Goal: Find specific page/section: Find specific page/section

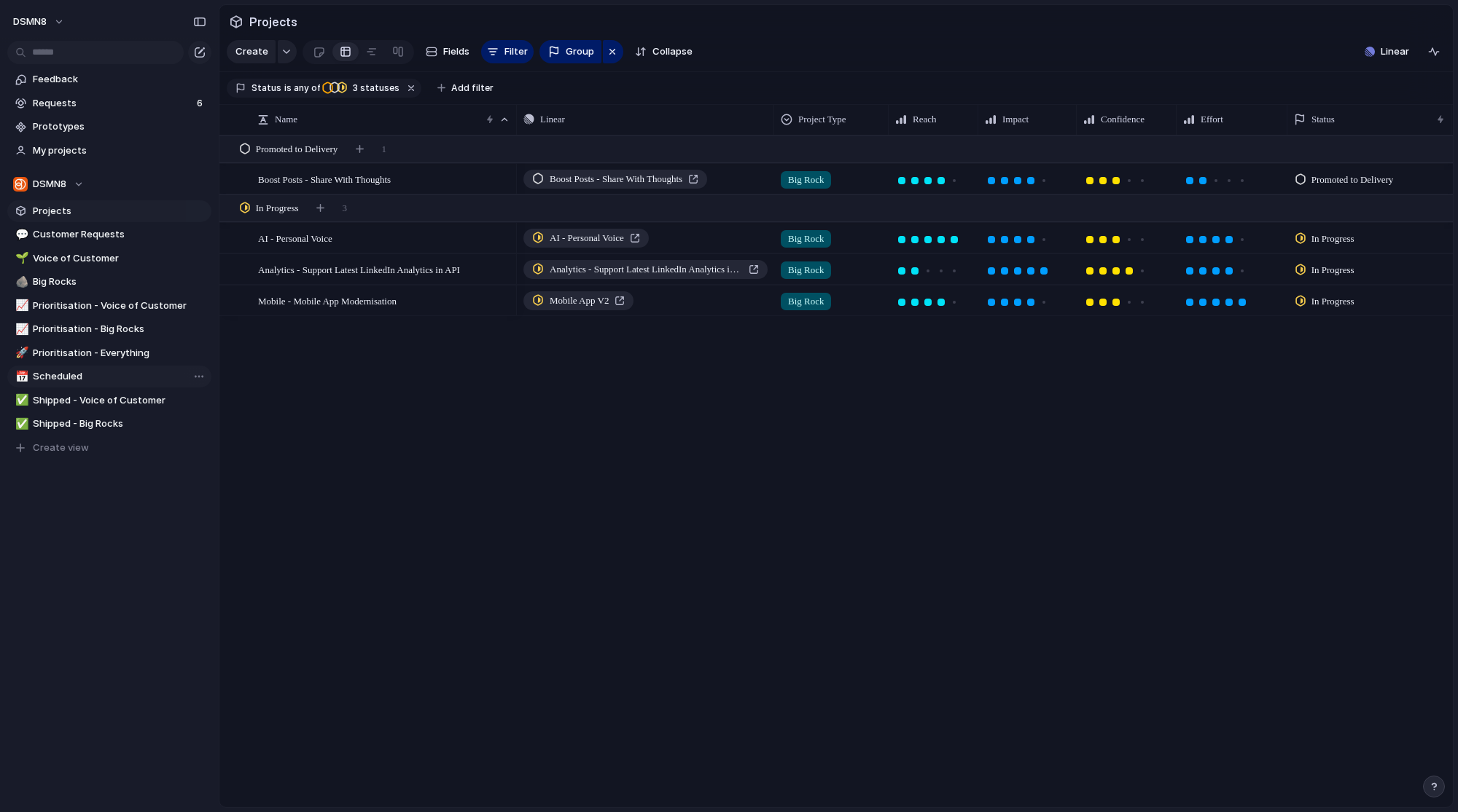
click at [95, 375] on span "Scheduled" at bounding box center [120, 376] width 174 height 15
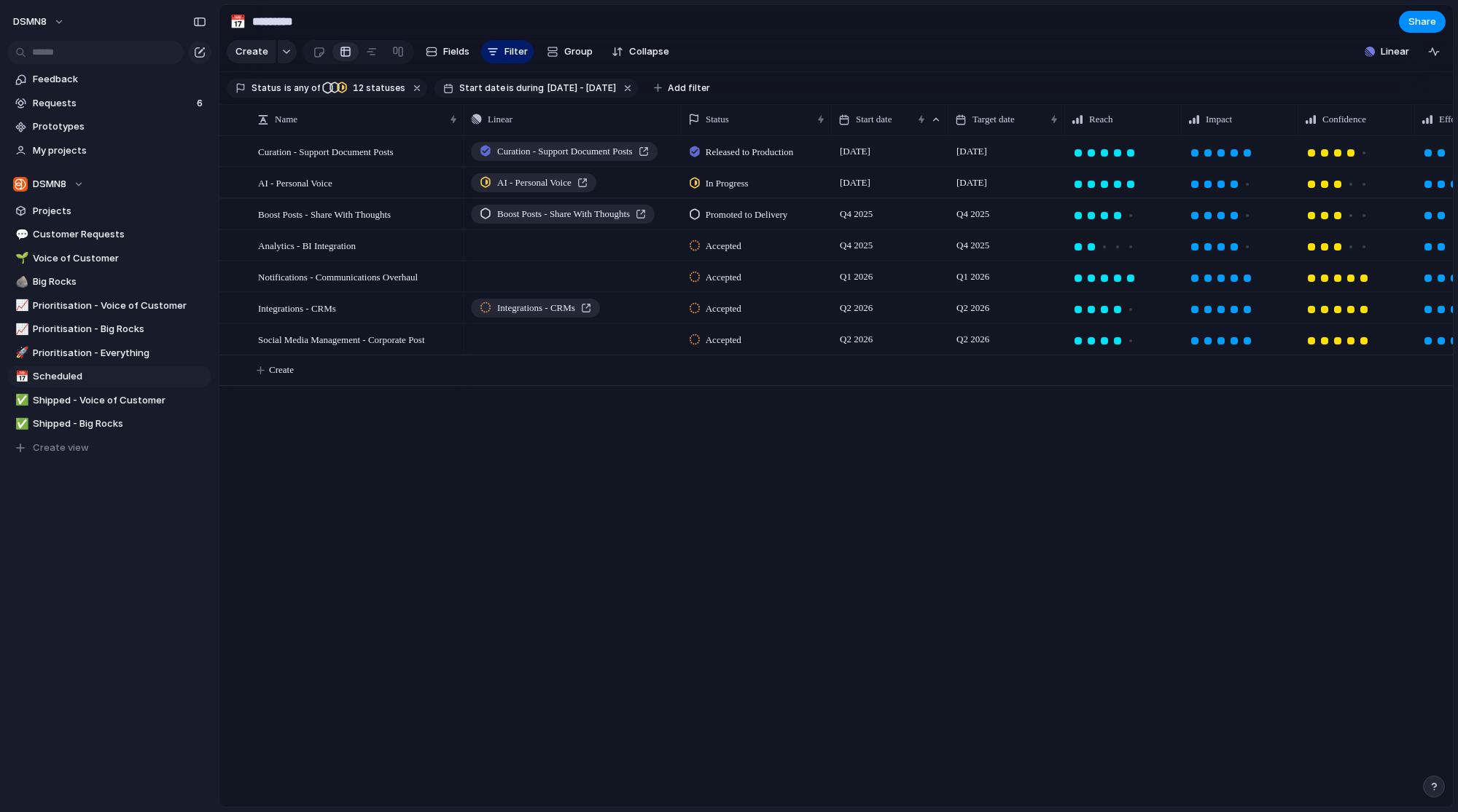
click at [852, 530] on div "Curation - Support Document Posts Released to Production 4 August 22 August 34 …" at bounding box center [958, 471] width 988 height 671
click at [136, 337] on link "📈 Prioritisation - Big Rocks" at bounding box center [108, 329] width 204 height 21
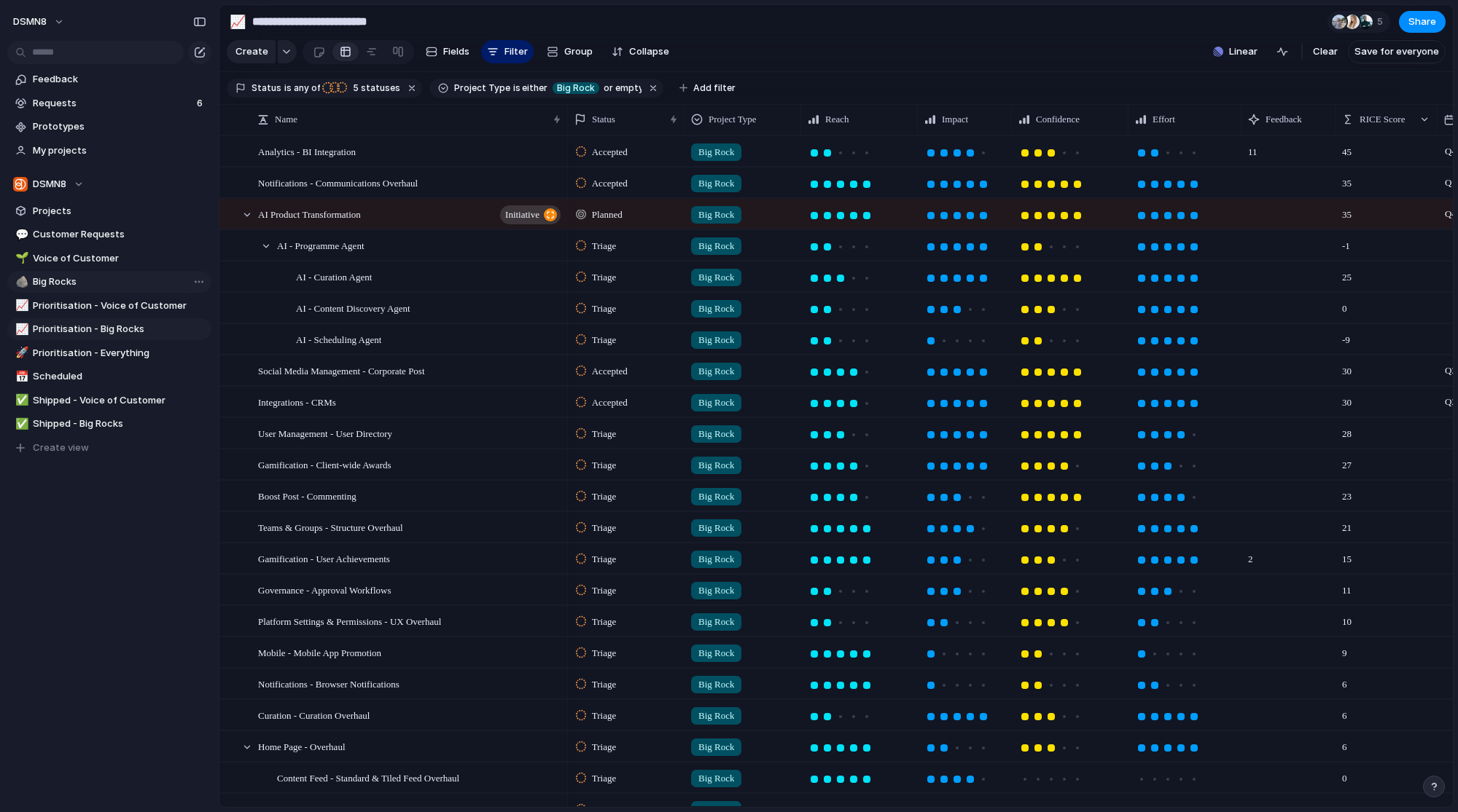
click at [109, 277] on span "Big Rocks" at bounding box center [120, 281] width 174 height 15
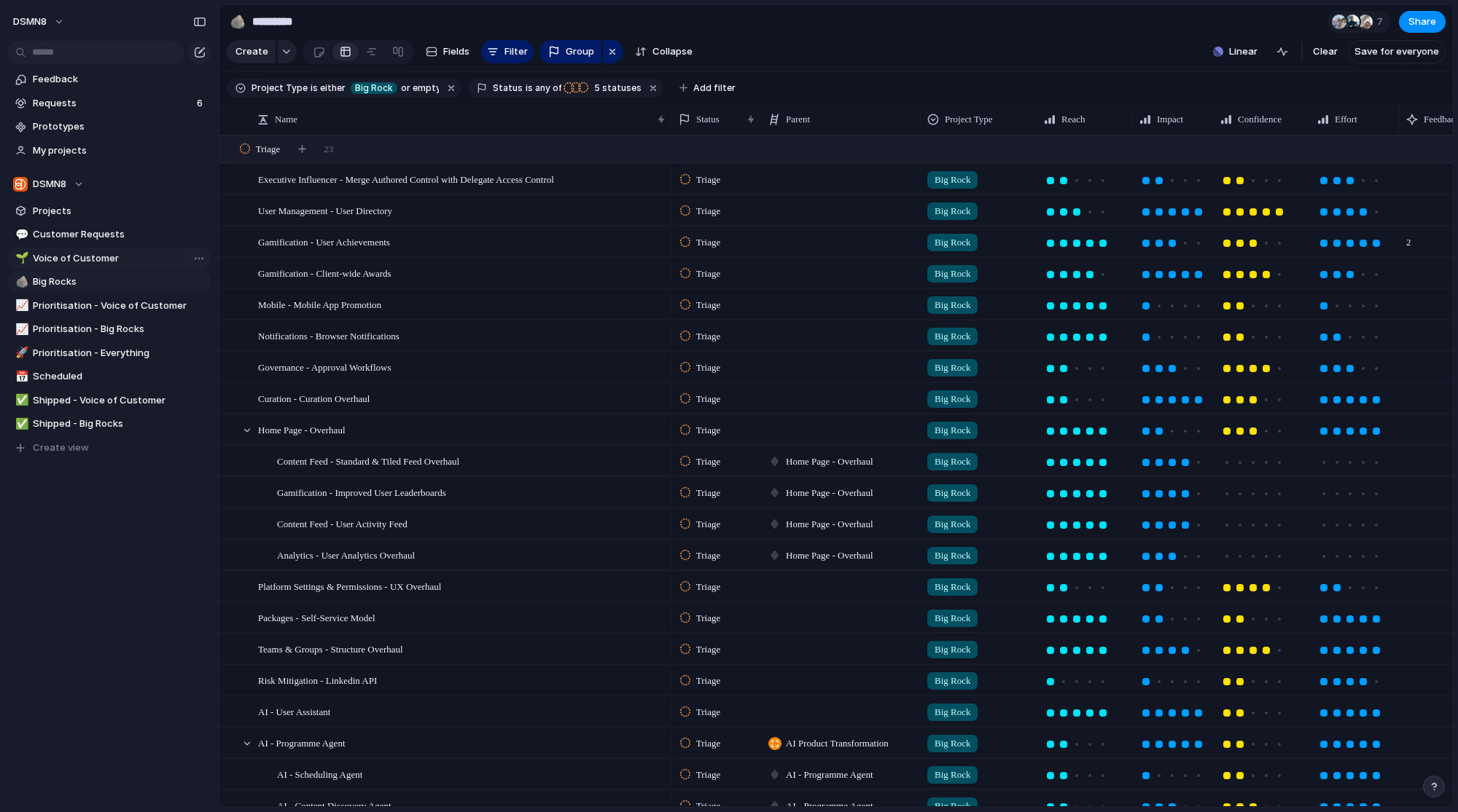
click at [89, 265] on span "Voice of Customer" at bounding box center [120, 259] width 174 height 15
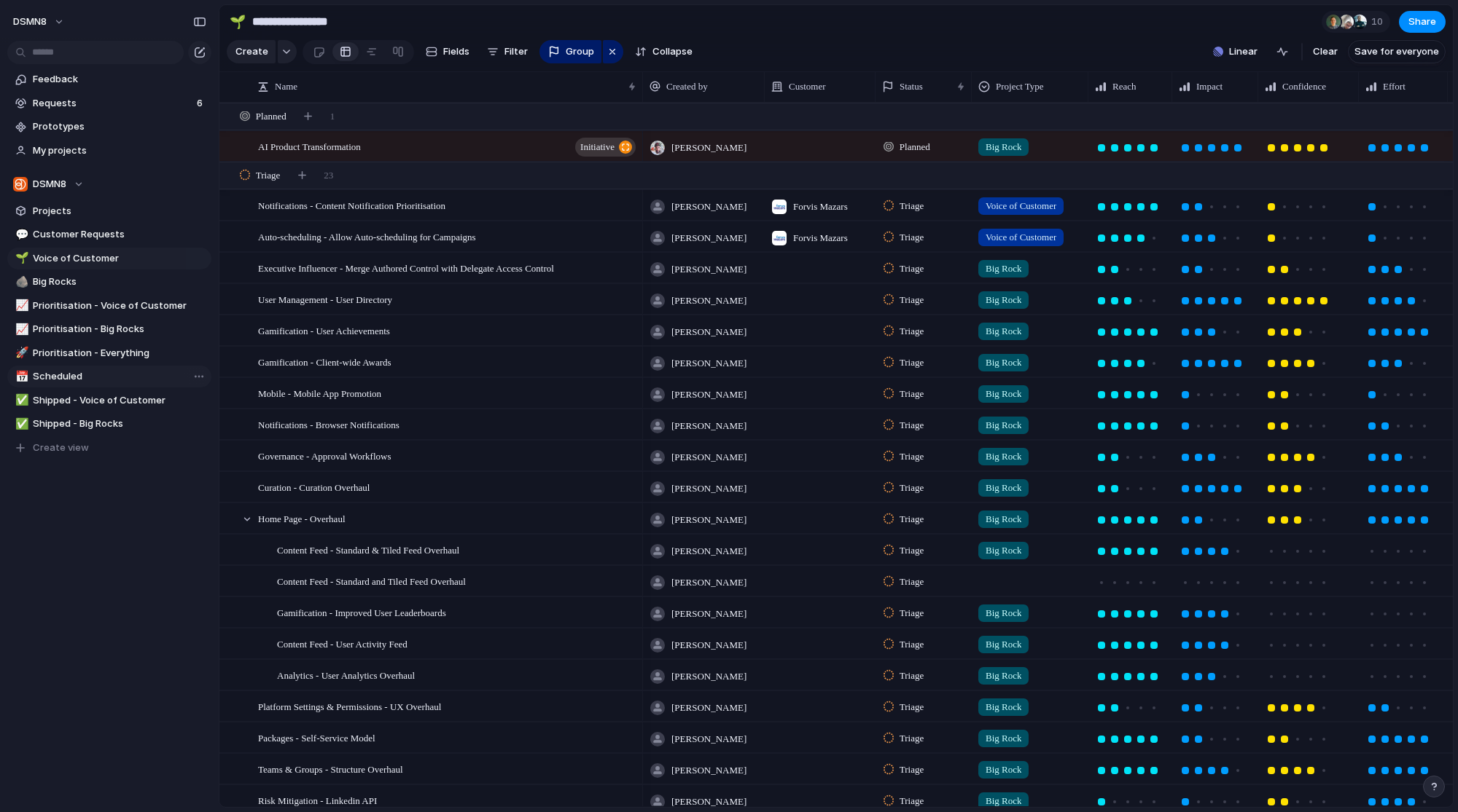
click at [90, 380] on span "Scheduled" at bounding box center [120, 376] width 174 height 15
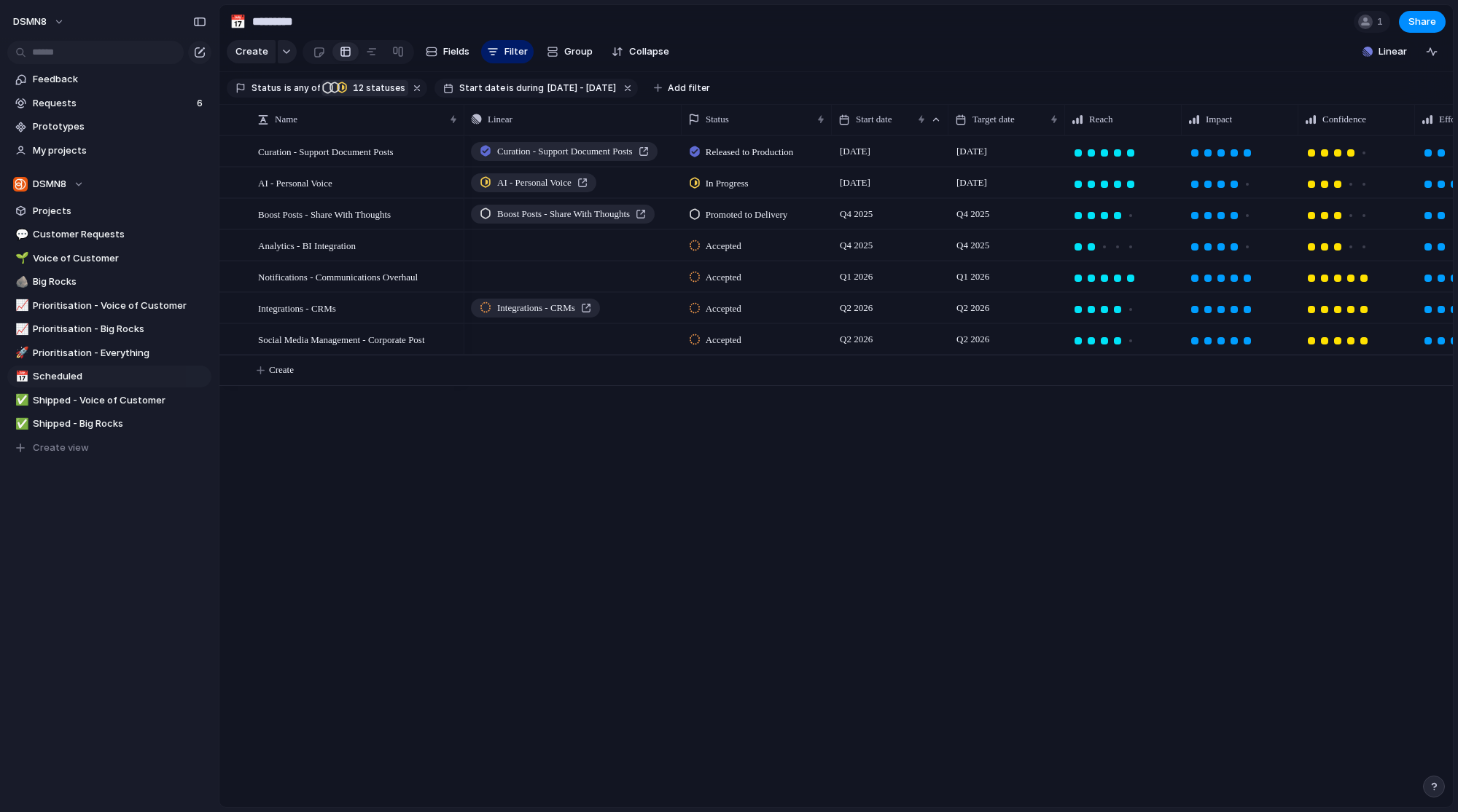
click at [372, 90] on span "12 statuses" at bounding box center [377, 88] width 57 height 13
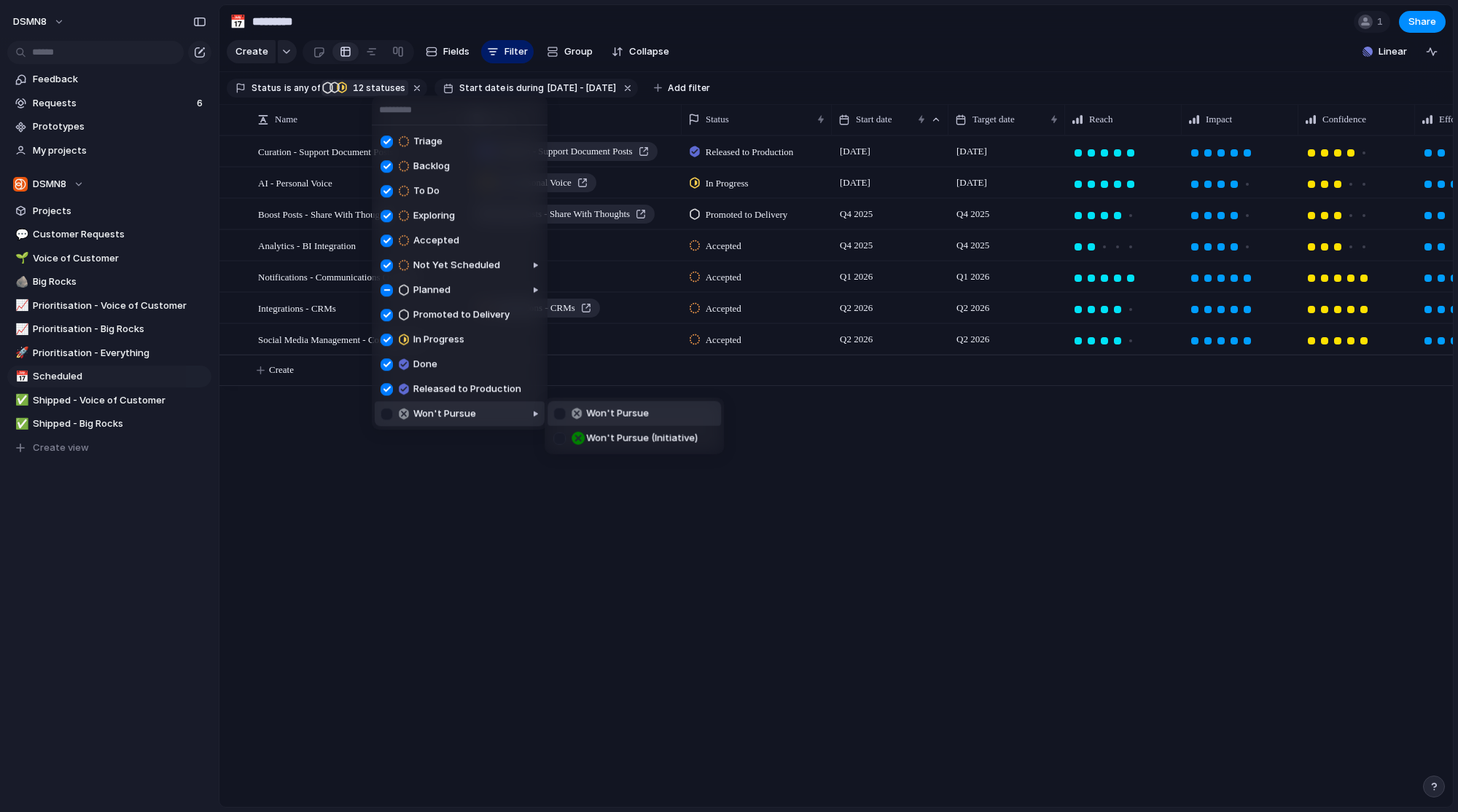
click at [500, 501] on div "Triage Backlog To Do Exploring Accepted Not Yet Scheduled Planned Promoted to D…" at bounding box center [729, 406] width 1458 height 812
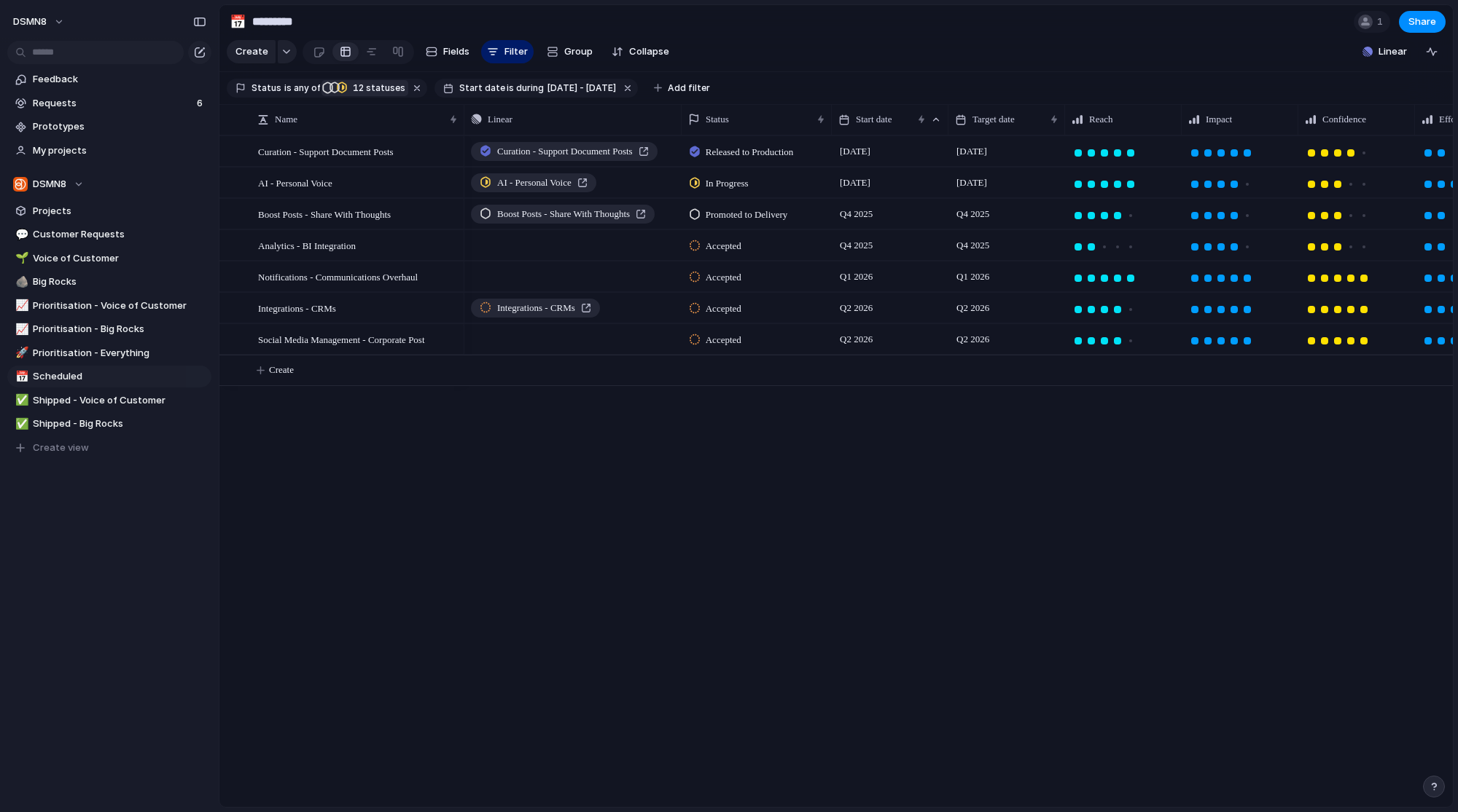
click at [366, 89] on span "12 statuses" at bounding box center [377, 88] width 57 height 13
click at [640, 583] on div "Triage Backlog To Do Exploring Accepted Not Yet Scheduled Planned Promoted to D…" at bounding box center [729, 406] width 1458 height 812
click at [173, 672] on div "DSMN8 Feedback Requests 6 Prototypes My projects DSMN8 Projects 💬 Customer Requ…" at bounding box center [109, 406] width 219 height 812
click at [540, 563] on div "Curation - Support Document Posts Released to Production 4 August 22 August 34 …" at bounding box center [958, 471] width 988 height 671
click at [119, 426] on span "Shipped - Big Rocks" at bounding box center [120, 424] width 174 height 15
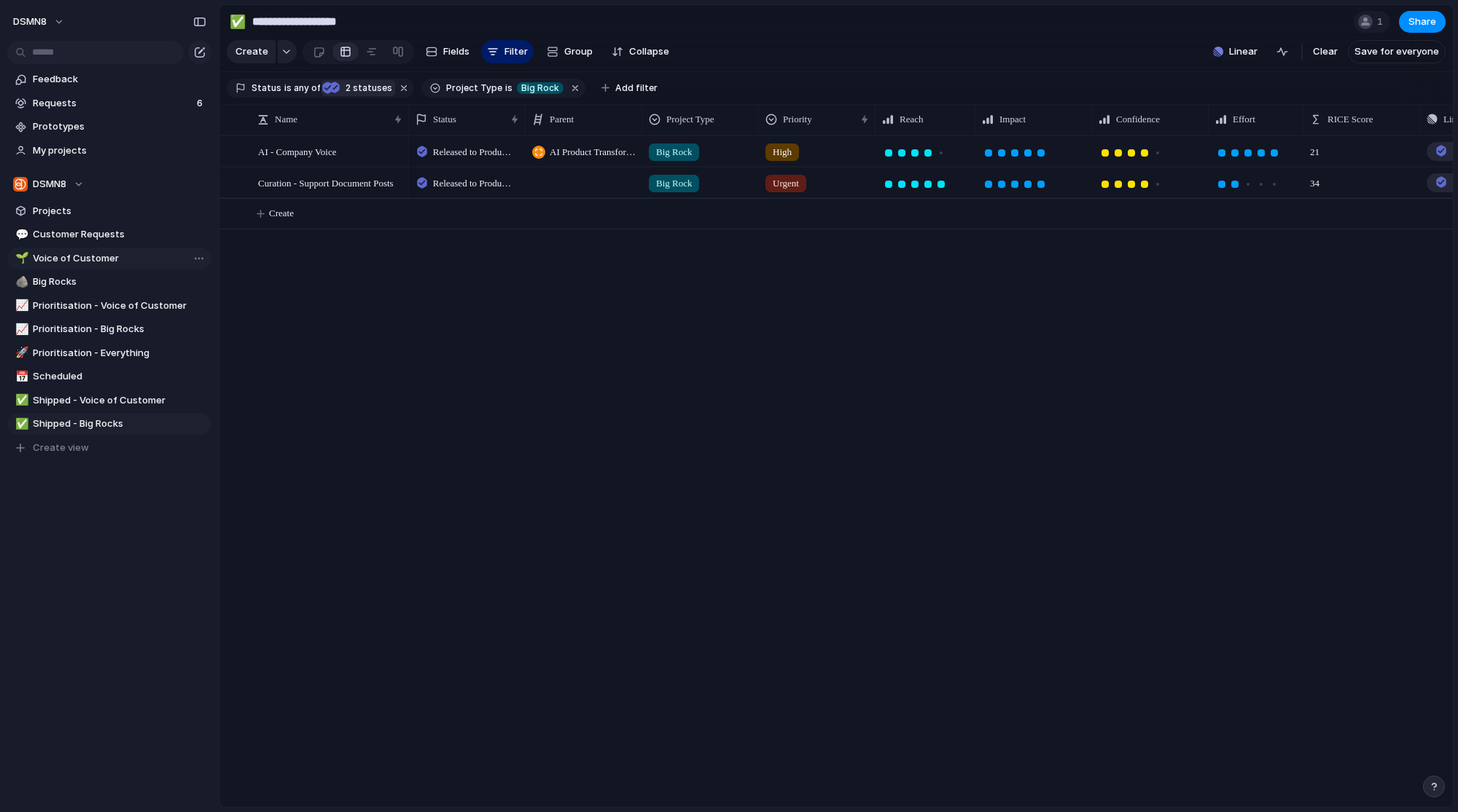
click at [113, 268] on link "🌱 Voice of Customer" at bounding box center [108, 259] width 204 height 21
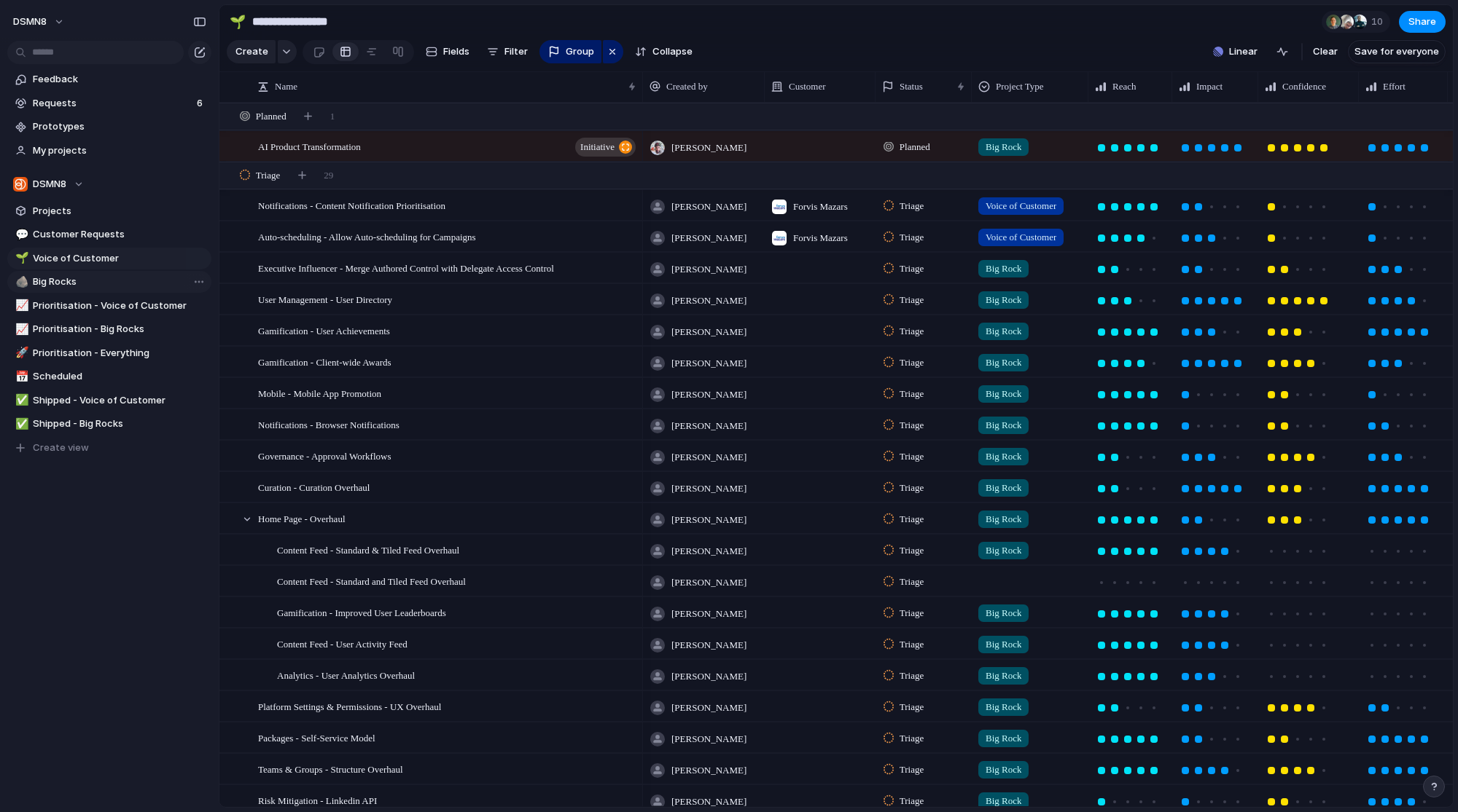
click at [113, 285] on span "Big Rocks" at bounding box center [120, 281] width 174 height 15
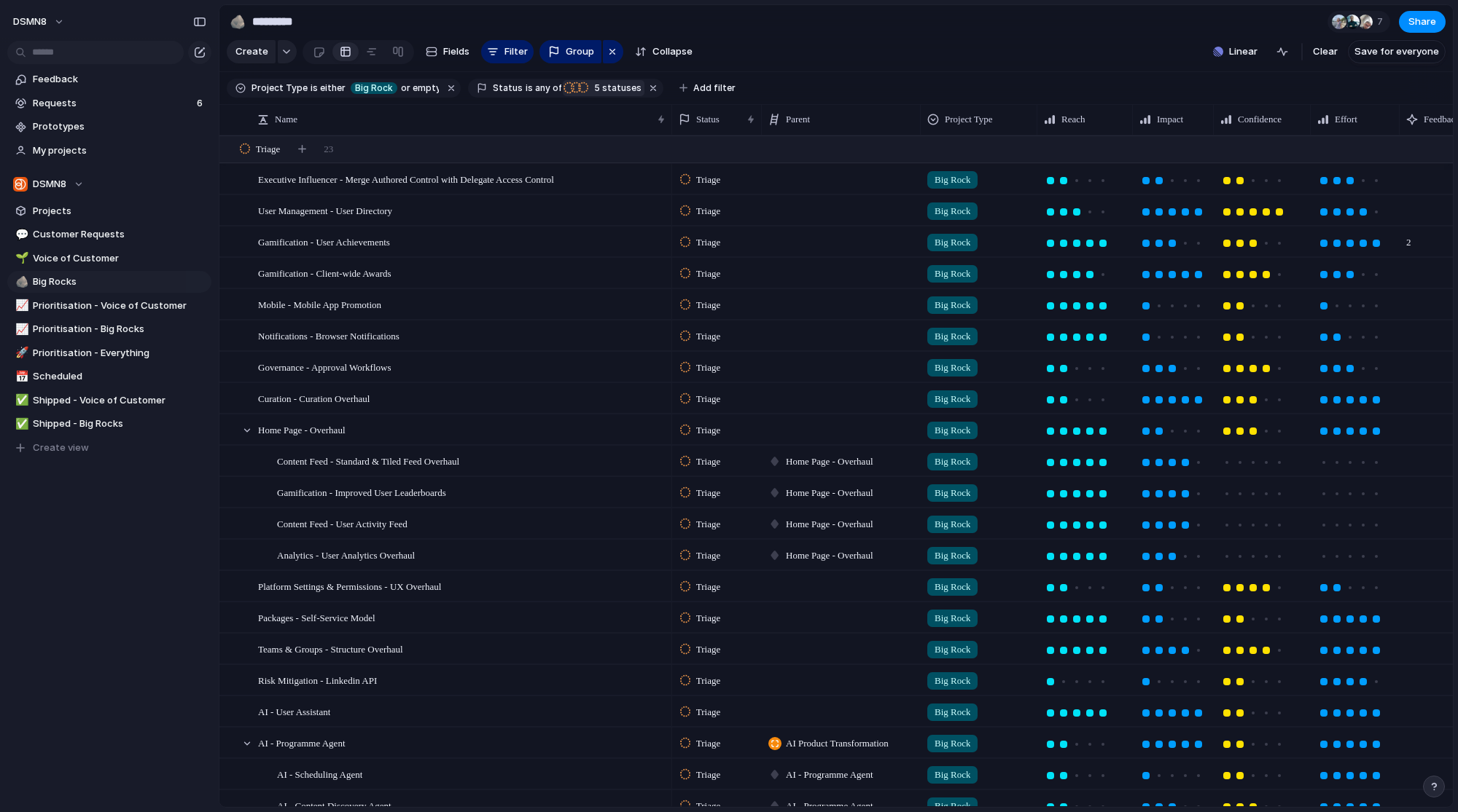
click at [565, 91] on div "Triage" at bounding box center [568, 88] width 13 height 20
click at [804, 54] on div "Triage Backlog To Do Exploring Accepted Not Yet Scheduled Planned Promoted to D…" at bounding box center [729, 406] width 1458 height 812
click at [121, 332] on span "Prioritisation - Big Rocks" at bounding box center [120, 329] width 174 height 15
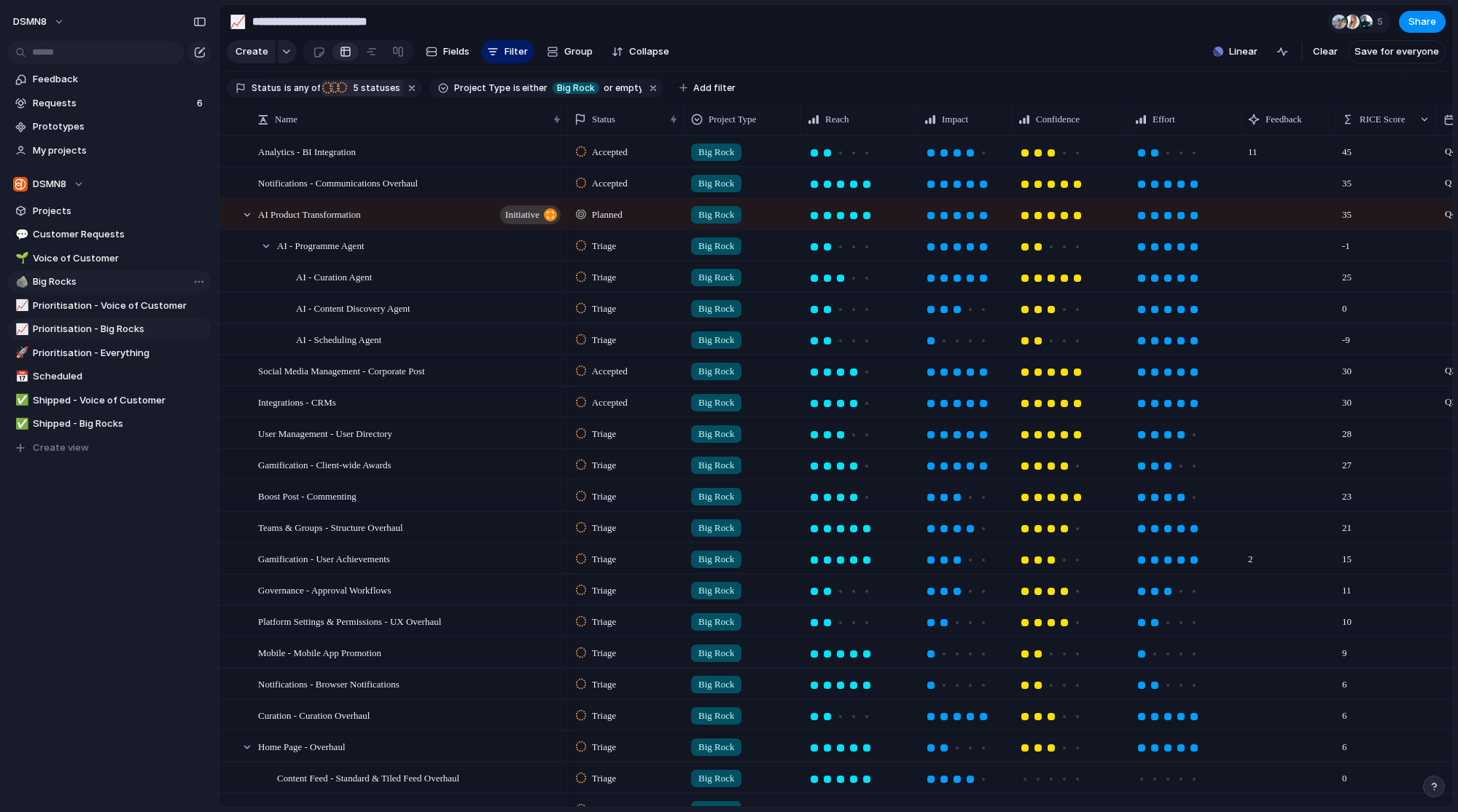
click at [87, 286] on span "Big Rocks" at bounding box center [120, 281] width 174 height 15
type input "*********"
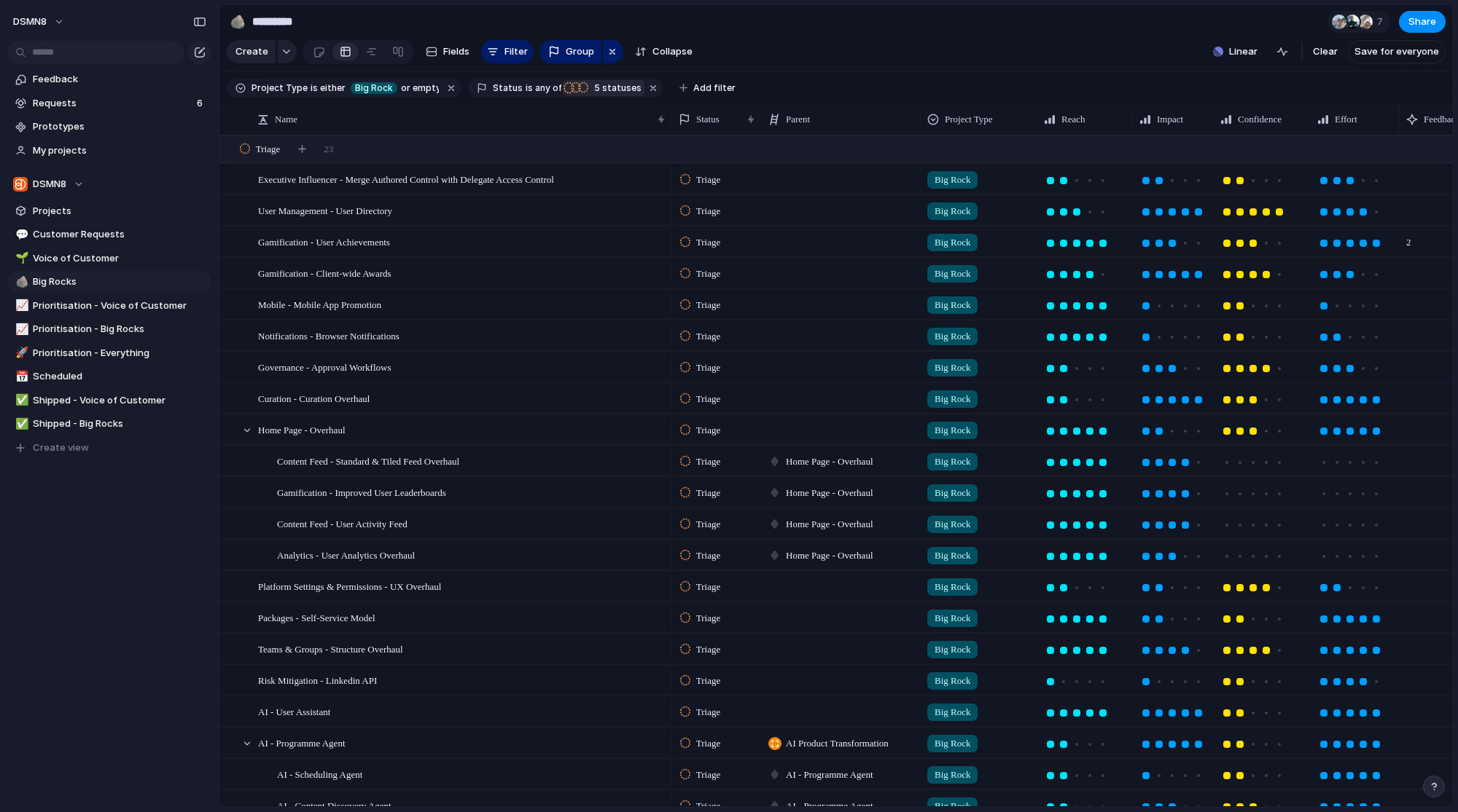
click at [565, 95] on div "Triage" at bounding box center [568, 88] width 13 height 20
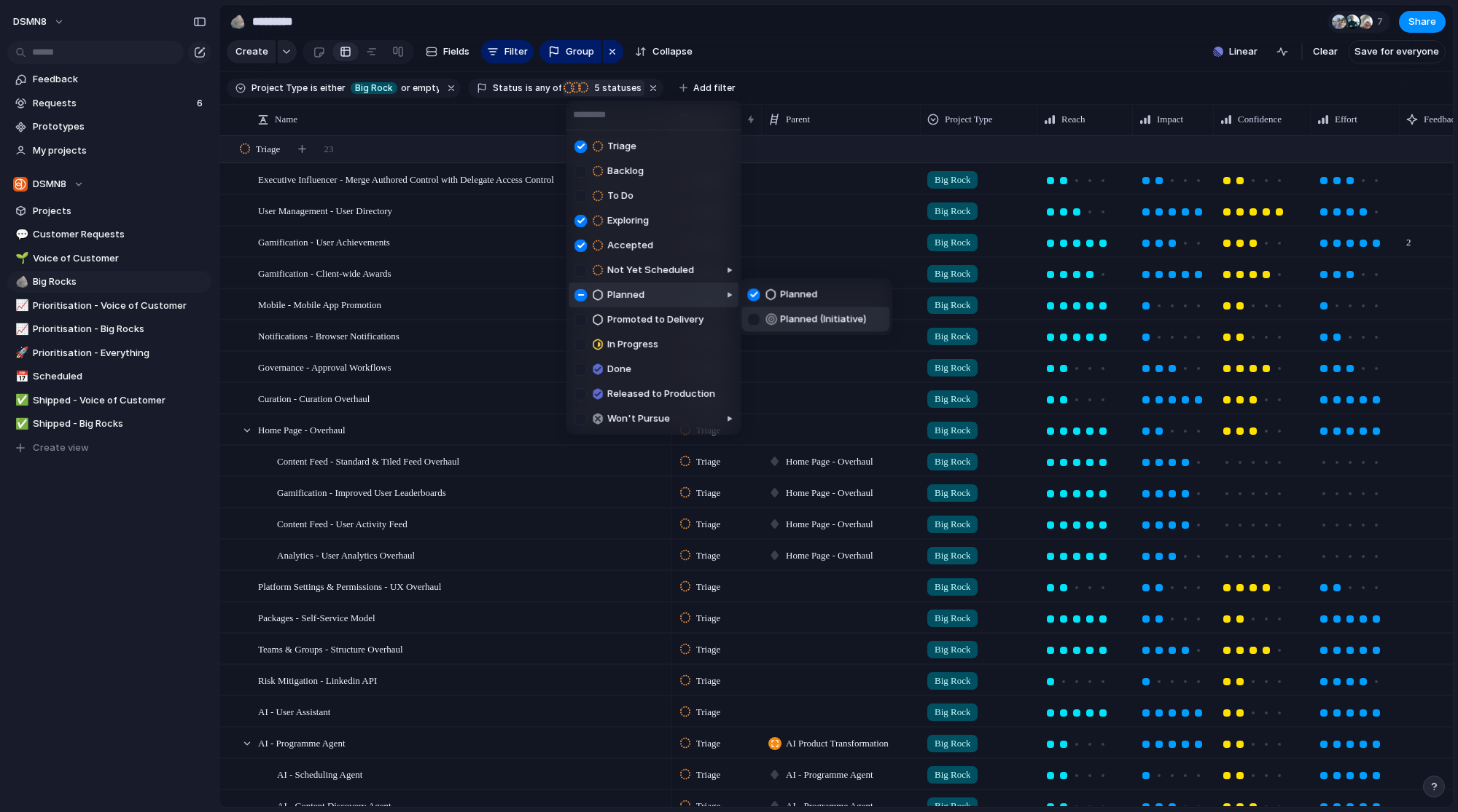
click at [753, 320] on div at bounding box center [753, 319] width 13 height 13
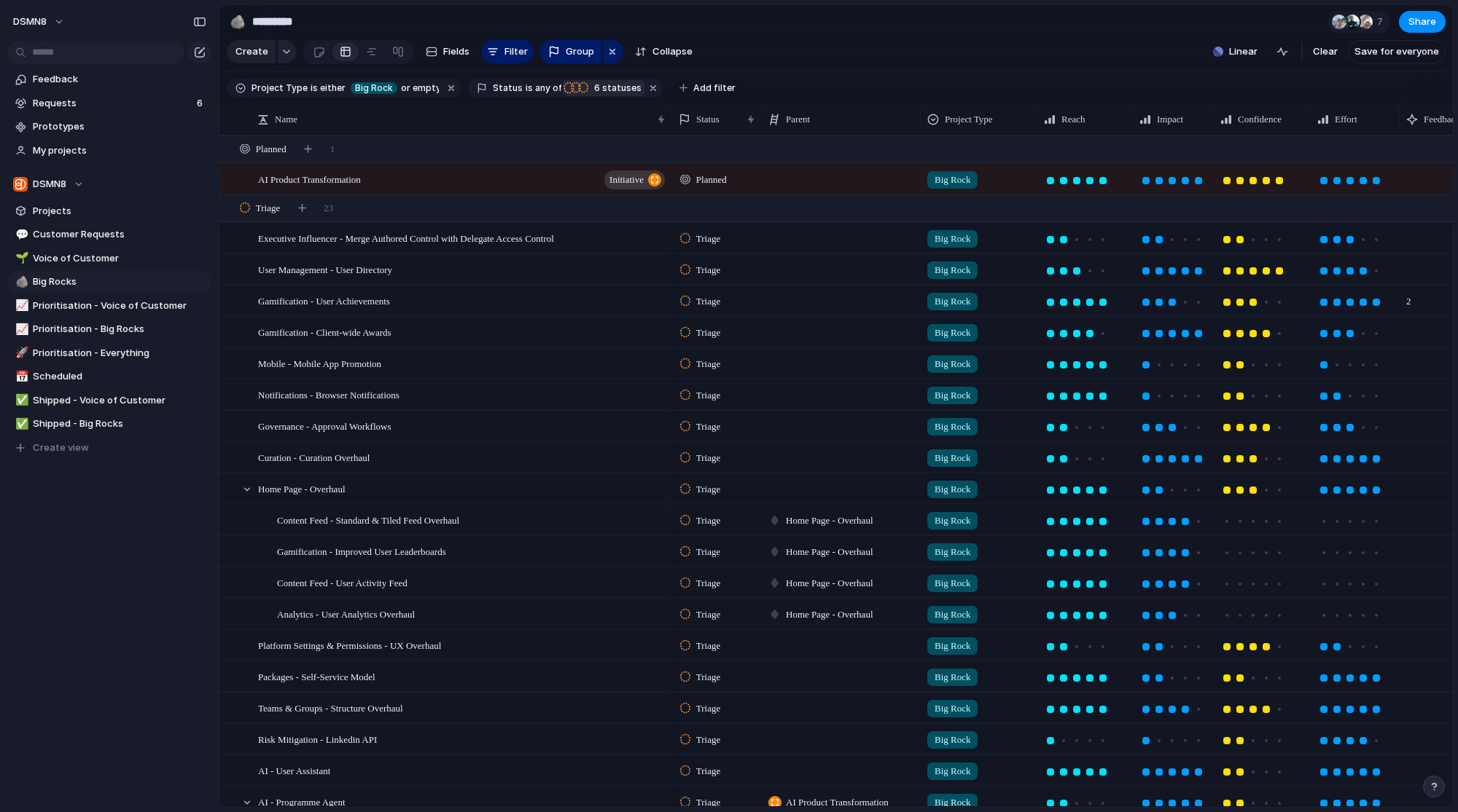
click at [879, 67] on div "Triage Backlog To Do Exploring Accepted Not Yet Scheduled Planned Promoted to D…" at bounding box center [729, 406] width 1458 height 812
click at [579, 92] on div "Accepted" at bounding box center [582, 88] width 13 height 20
click at [871, 37] on div "Triage Backlog To Do Exploring Accepted Not Yet Scheduled Planned Promoted to D…" at bounding box center [729, 406] width 1458 height 812
click at [594, 94] on span "6 statuses" at bounding box center [615, 88] width 52 height 13
click at [855, 66] on div "Triage Backlog To Do Exploring Accepted Not Yet Scheduled Planned Promoted to D…" at bounding box center [729, 406] width 1458 height 812
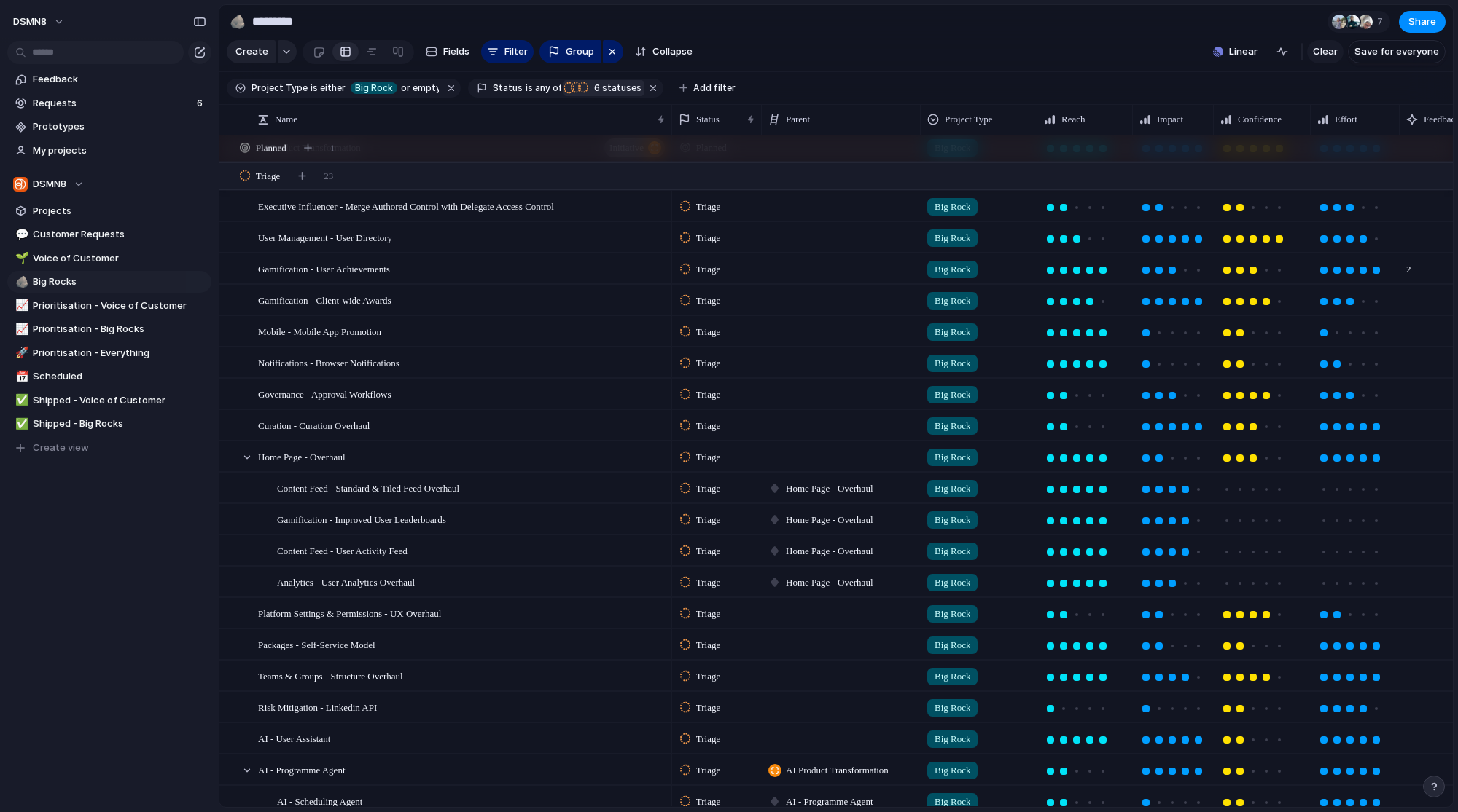
click at [1328, 49] on span "Clear" at bounding box center [1324, 52] width 24 height 15
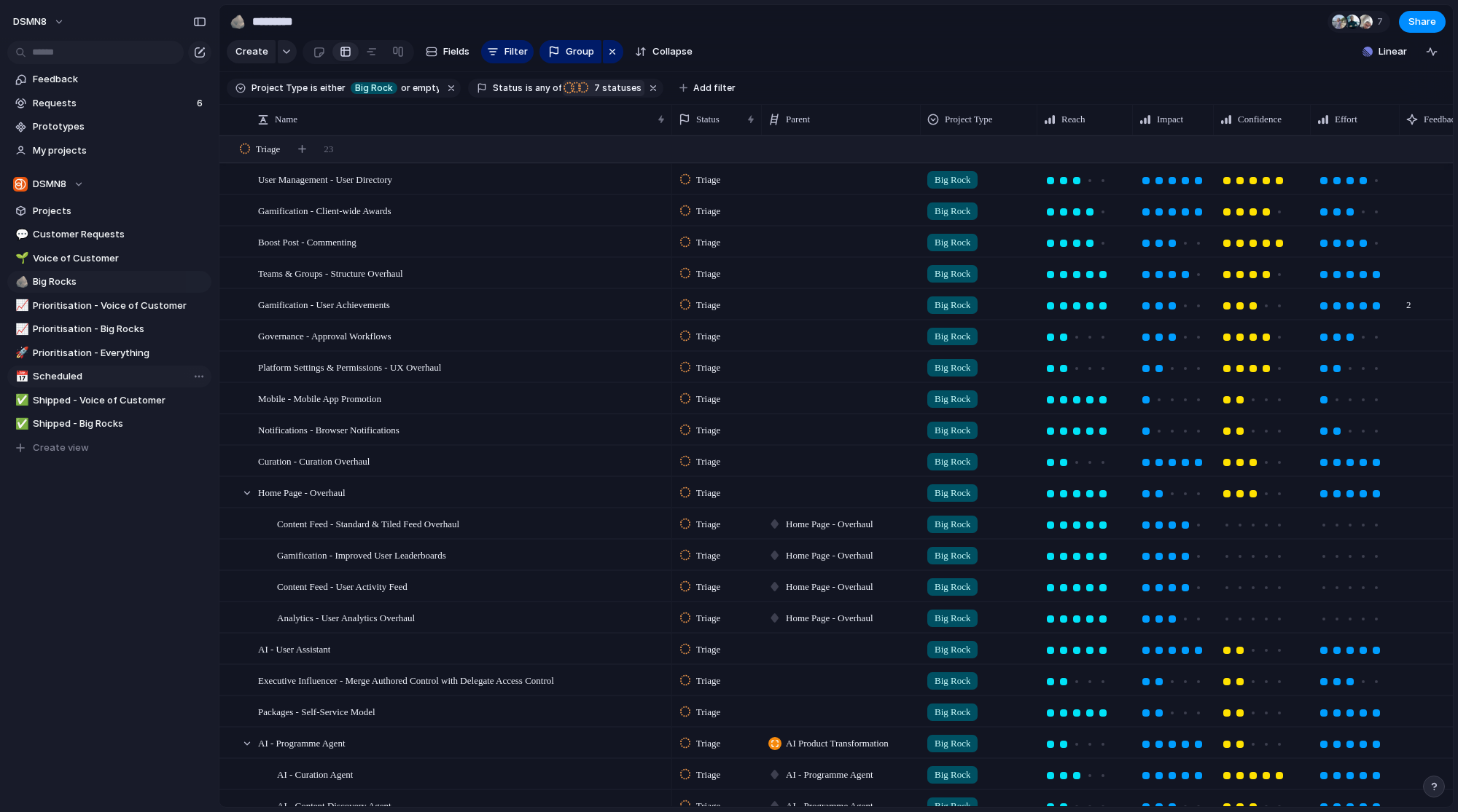
click at [97, 375] on span "Scheduled" at bounding box center [120, 376] width 174 height 15
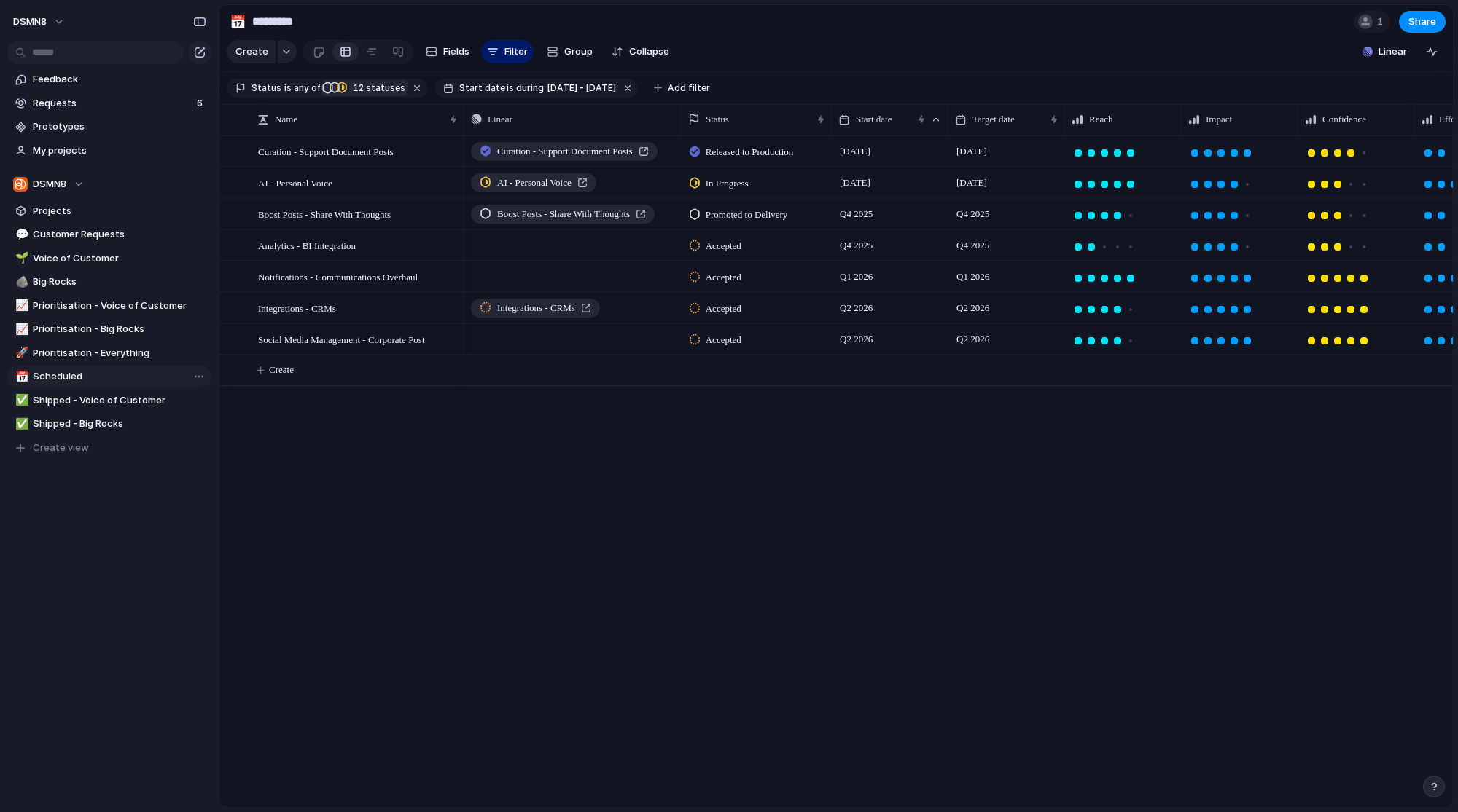
type input "*********"
click at [326, 179] on span "AI - Personal Voice" at bounding box center [295, 182] width 74 height 17
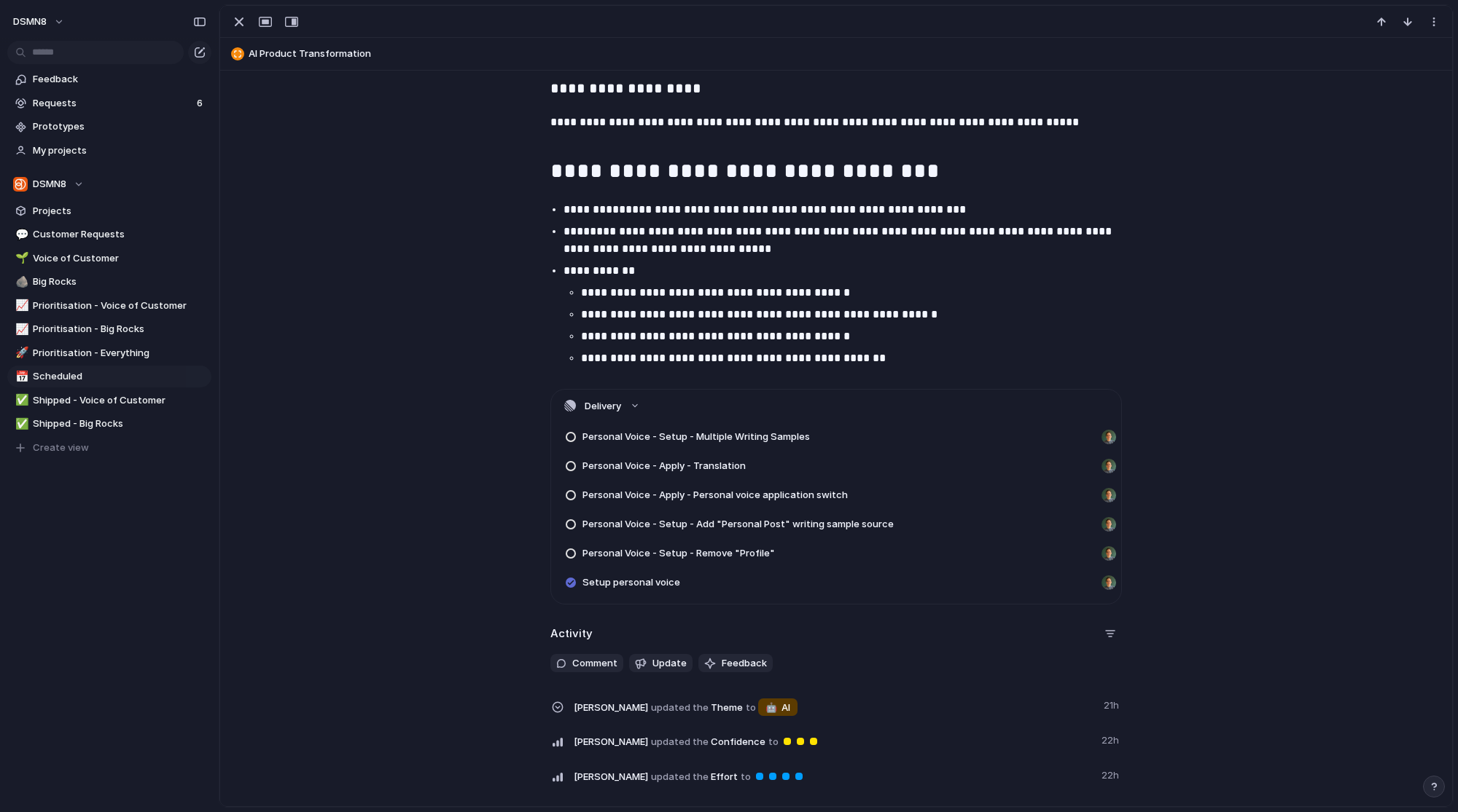
scroll to position [2168, 0]
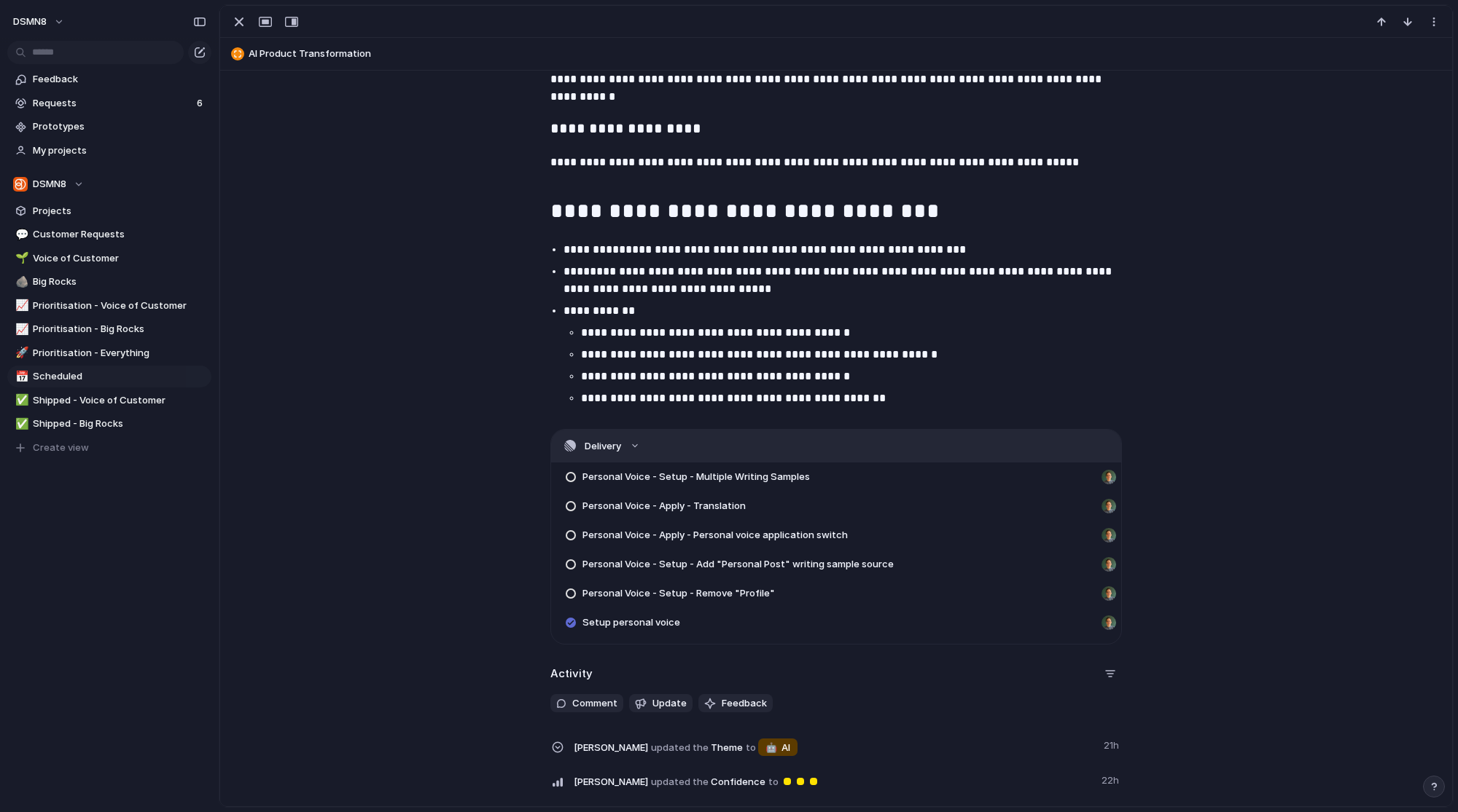
click at [642, 444] on button "Delivery" at bounding box center [836, 446] width 570 height 33
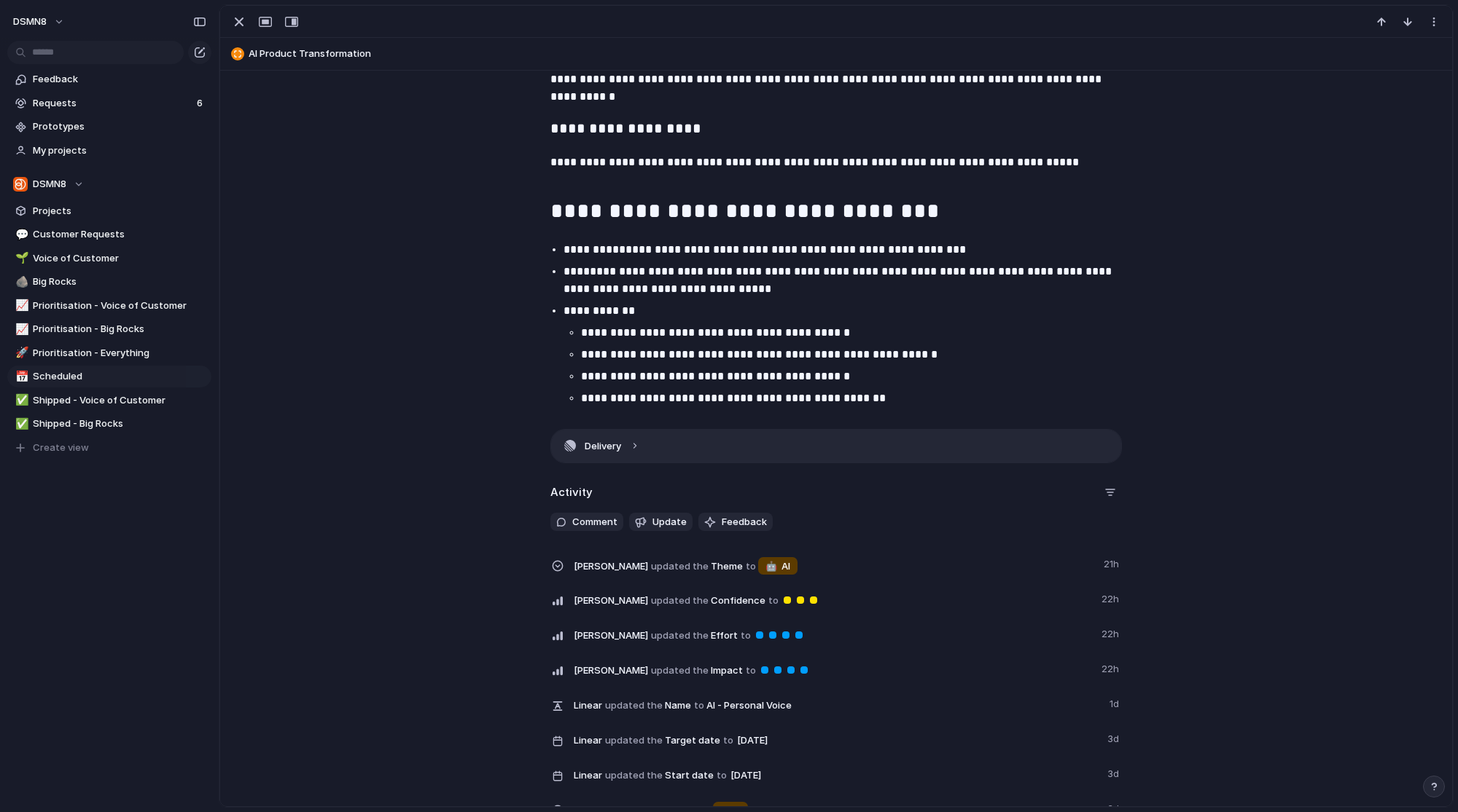
click at [638, 447] on button "Delivery" at bounding box center [836, 446] width 570 height 33
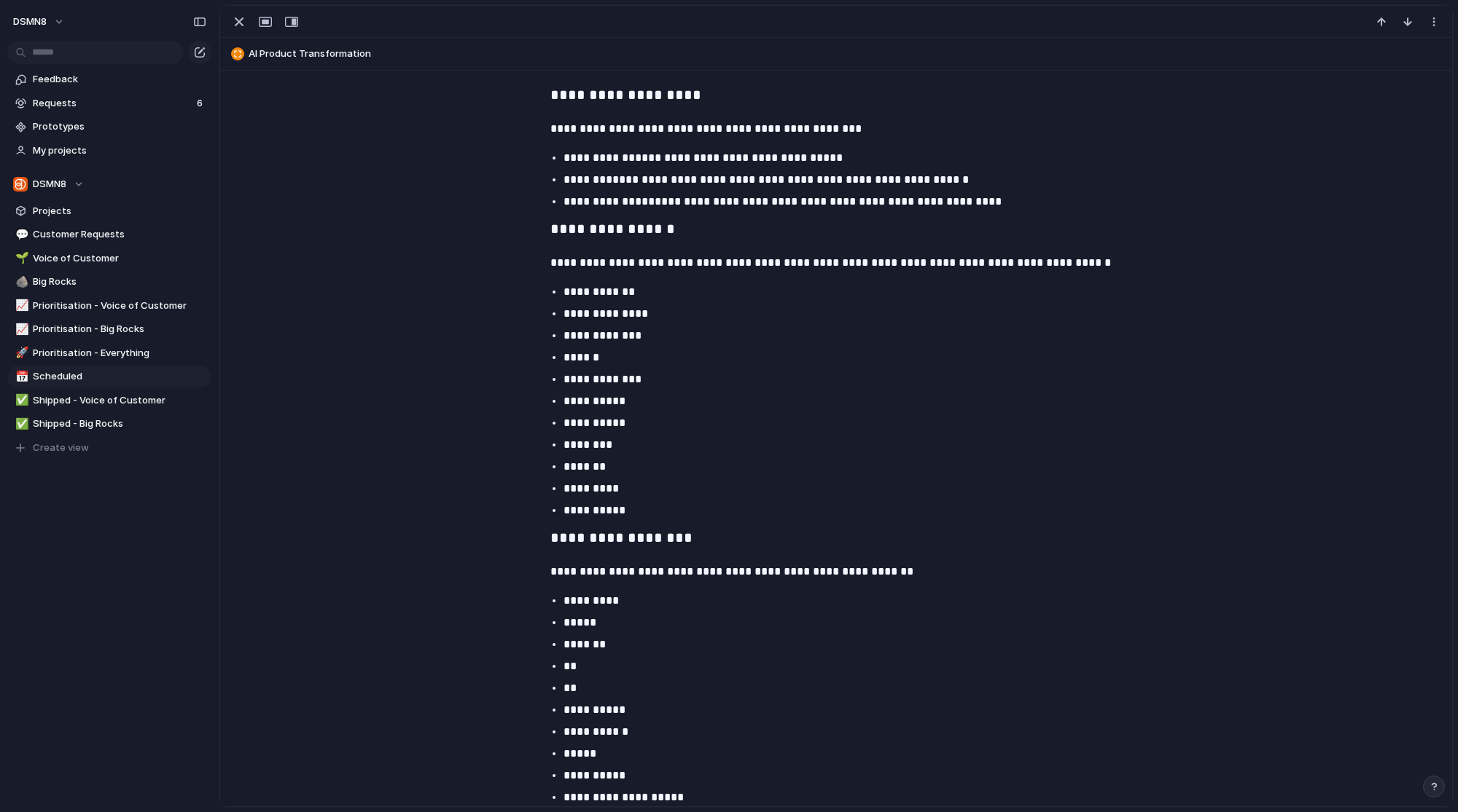
scroll to position [774, 0]
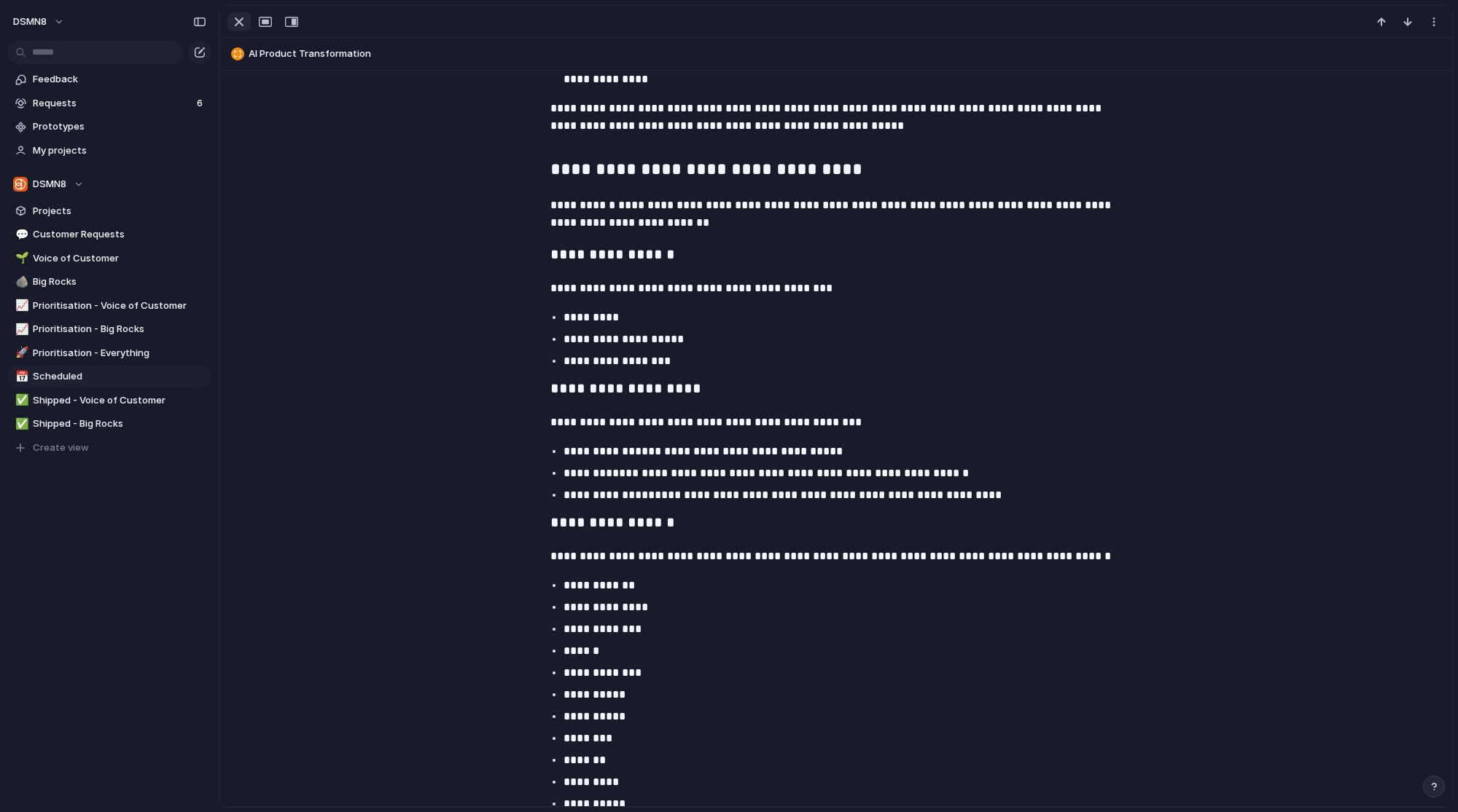
click at [233, 19] on div "button" at bounding box center [239, 21] width 18 height 18
